Goal: Check status

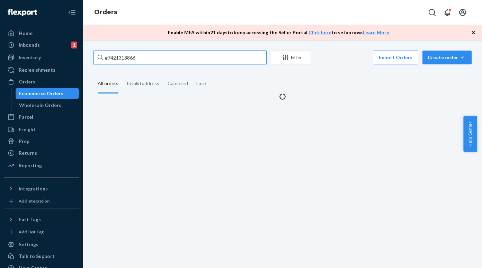
drag, startPoint x: 0, startPoint y: 0, endPoint x: 130, endPoint y: 54, distance: 140.9
click at [130, 54] on input "#7421318866" at bounding box center [180, 58] width 173 height 14
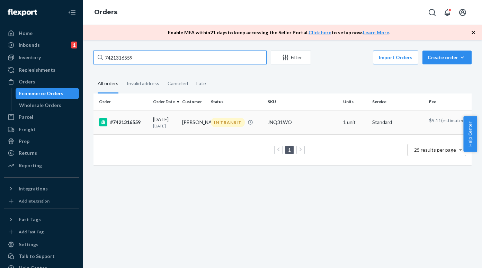
type input "7421316559"
click at [122, 123] on div "#7421316559" at bounding box center [123, 122] width 48 height 8
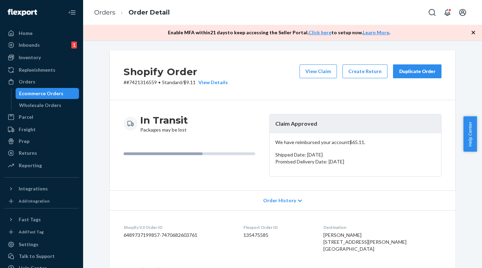
click at [139, 82] on p "# #7421316559 • Standard / $9.11 View Details" at bounding box center [176, 82] width 104 height 7
copy p "7421316559"
